Goal: Find specific page/section: Find specific page/section

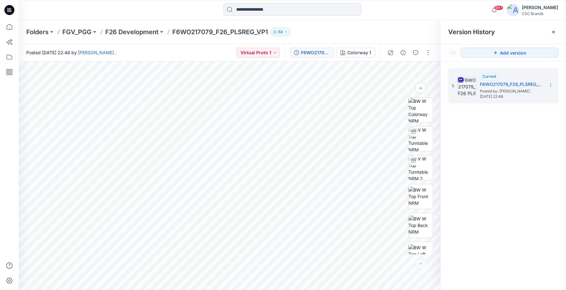
click at [249, 11] on input at bounding box center [292, 9] width 138 height 13
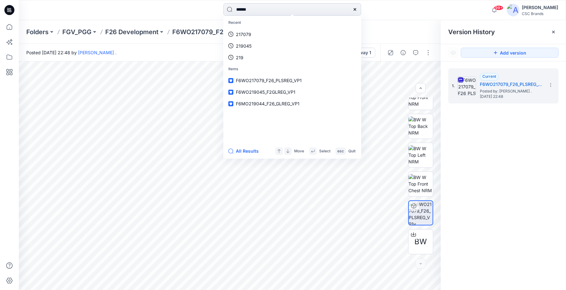
type input "******"
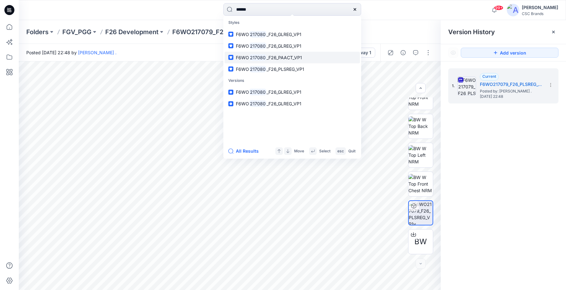
click at [277, 59] on span "_F26_PAACT_VP1" at bounding box center [283, 57] width 35 height 5
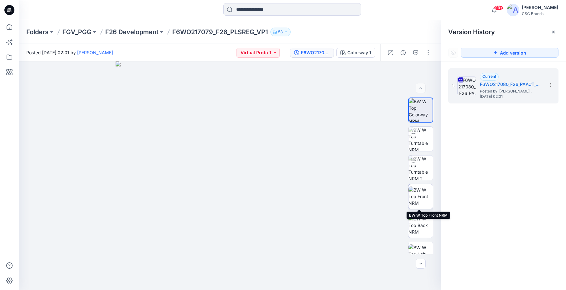
click at [417, 190] on img at bounding box center [420, 196] width 24 height 20
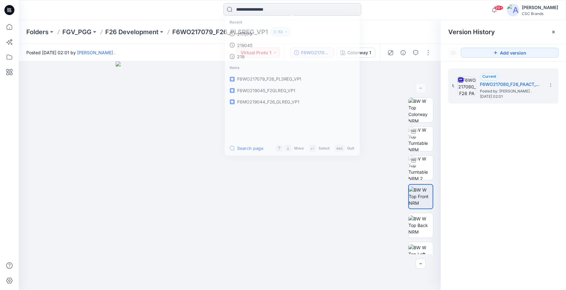
click at [249, 10] on input at bounding box center [292, 9] width 138 height 13
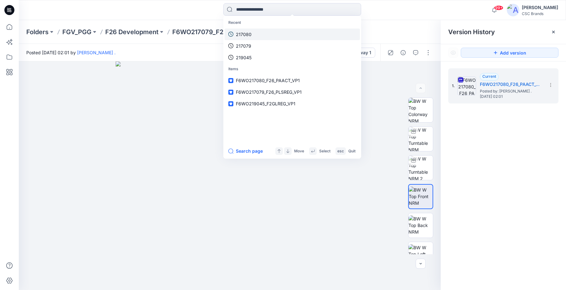
click at [245, 31] on p "217080" at bounding box center [244, 34] width 16 height 7
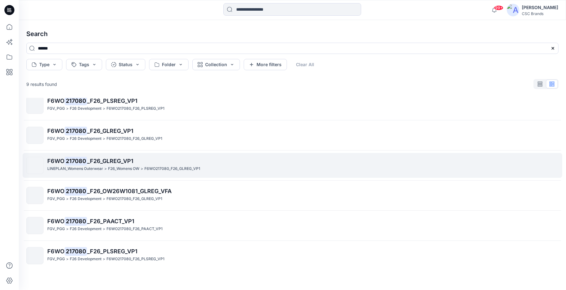
scroll to position [99, 0]
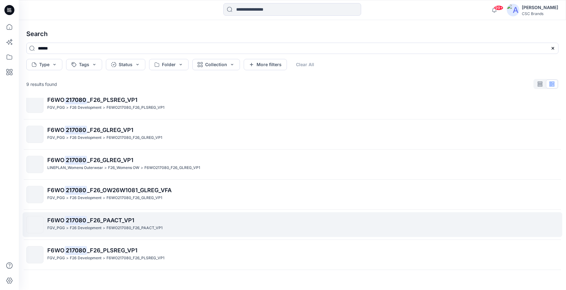
click at [121, 220] on span "_F26_PAACT_VP1" at bounding box center [110, 220] width 47 height 7
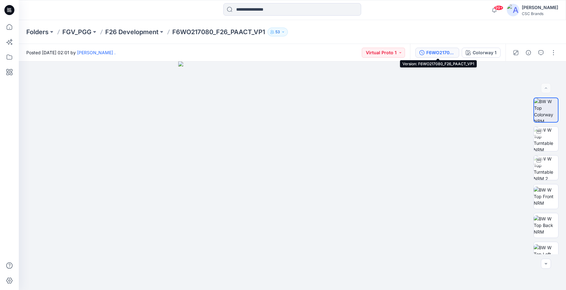
click at [443, 54] on div "F6WO217080_F26_PAACT_VP1" at bounding box center [440, 52] width 29 height 7
